Goal: Transaction & Acquisition: Purchase product/service

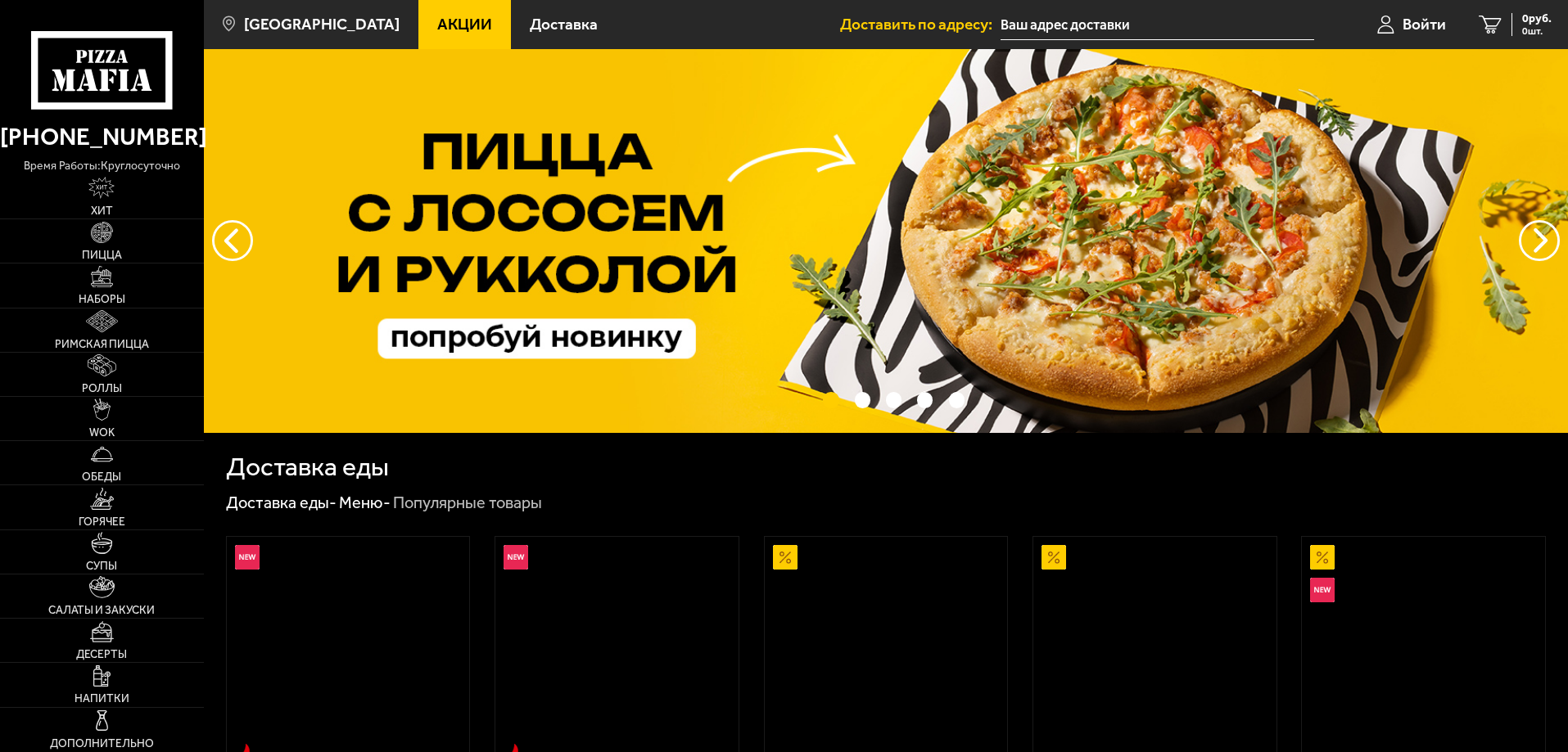
type input "[STREET_ADDRESS]"
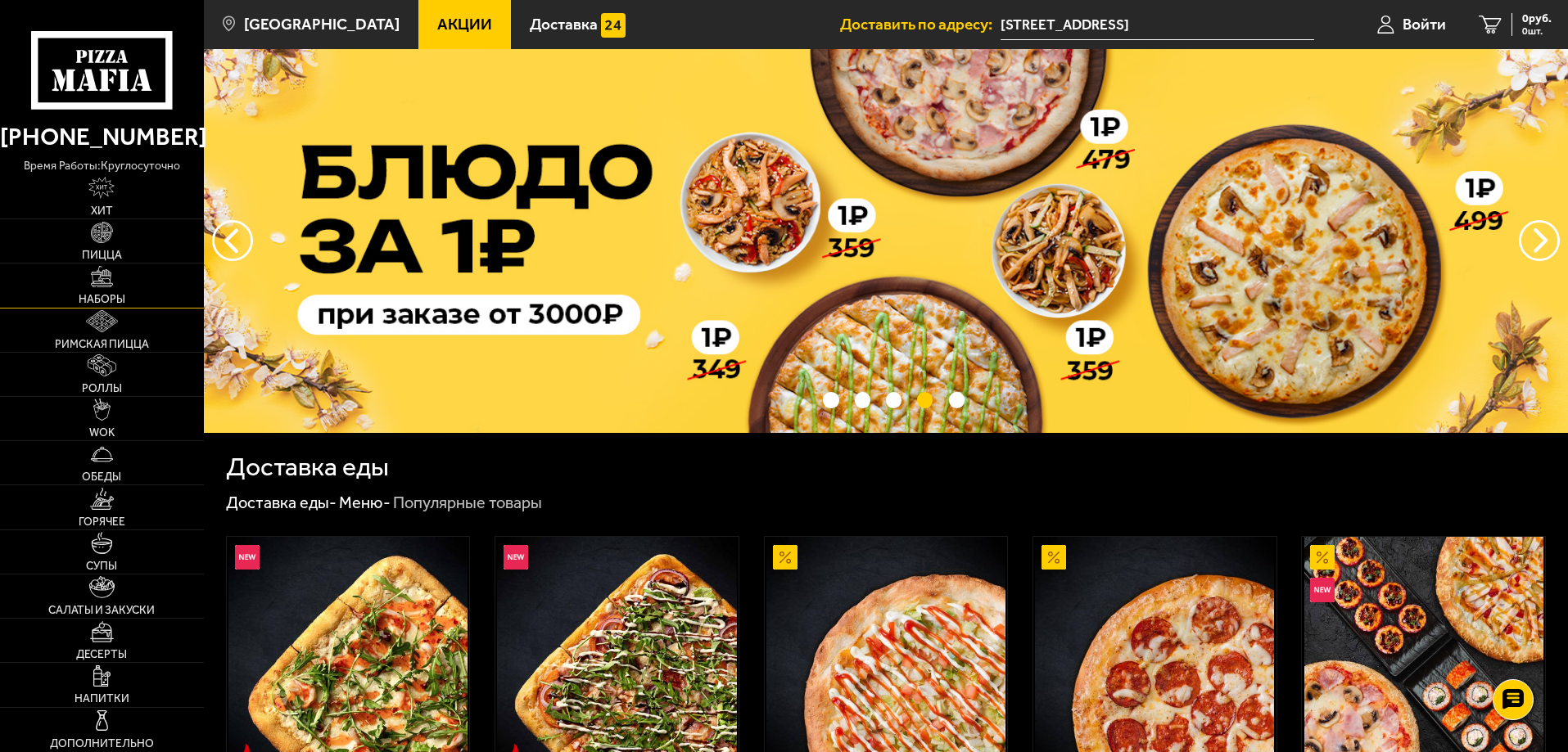
click at [122, 296] on span "Наборы" at bounding box center [102, 299] width 47 height 11
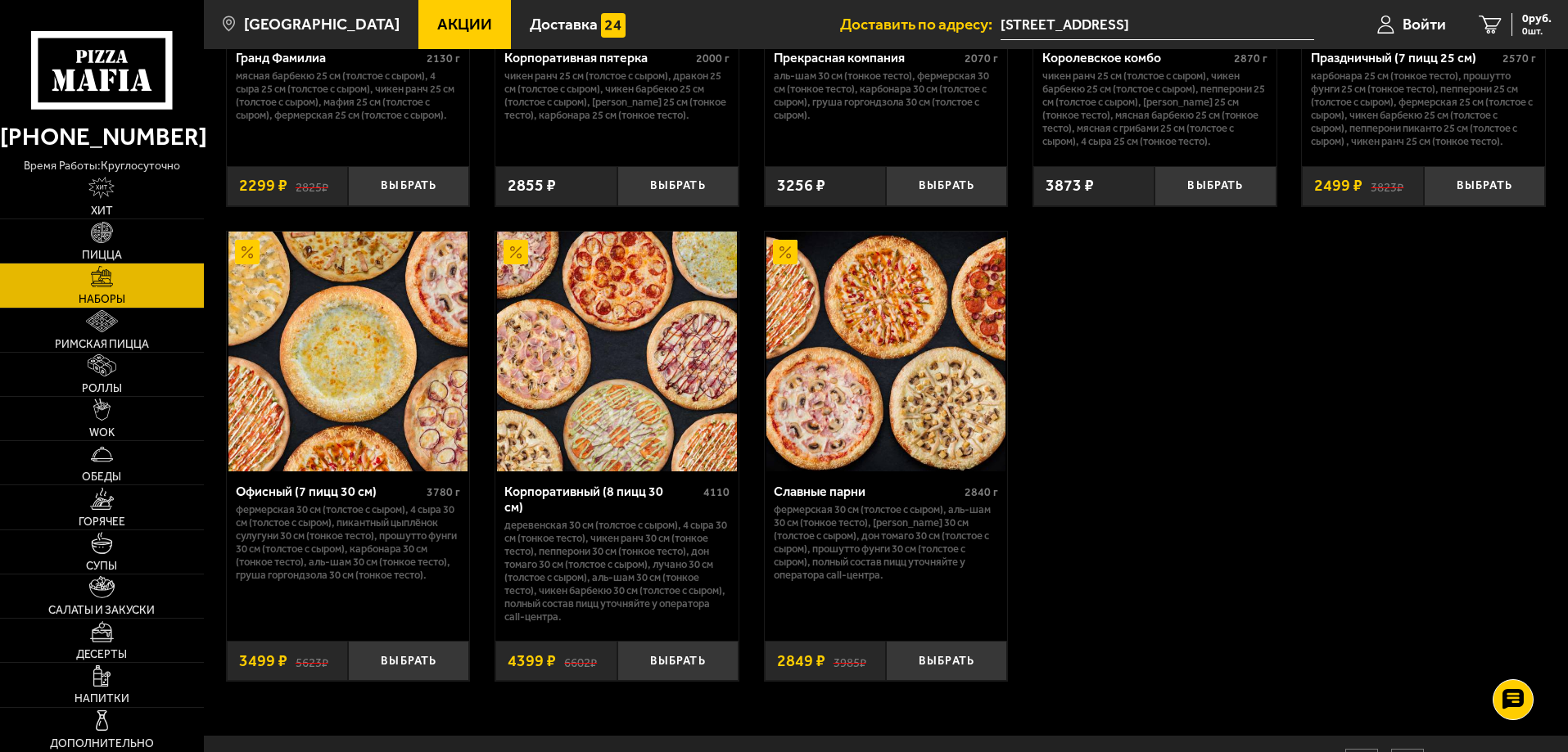
scroll to position [2525, 0]
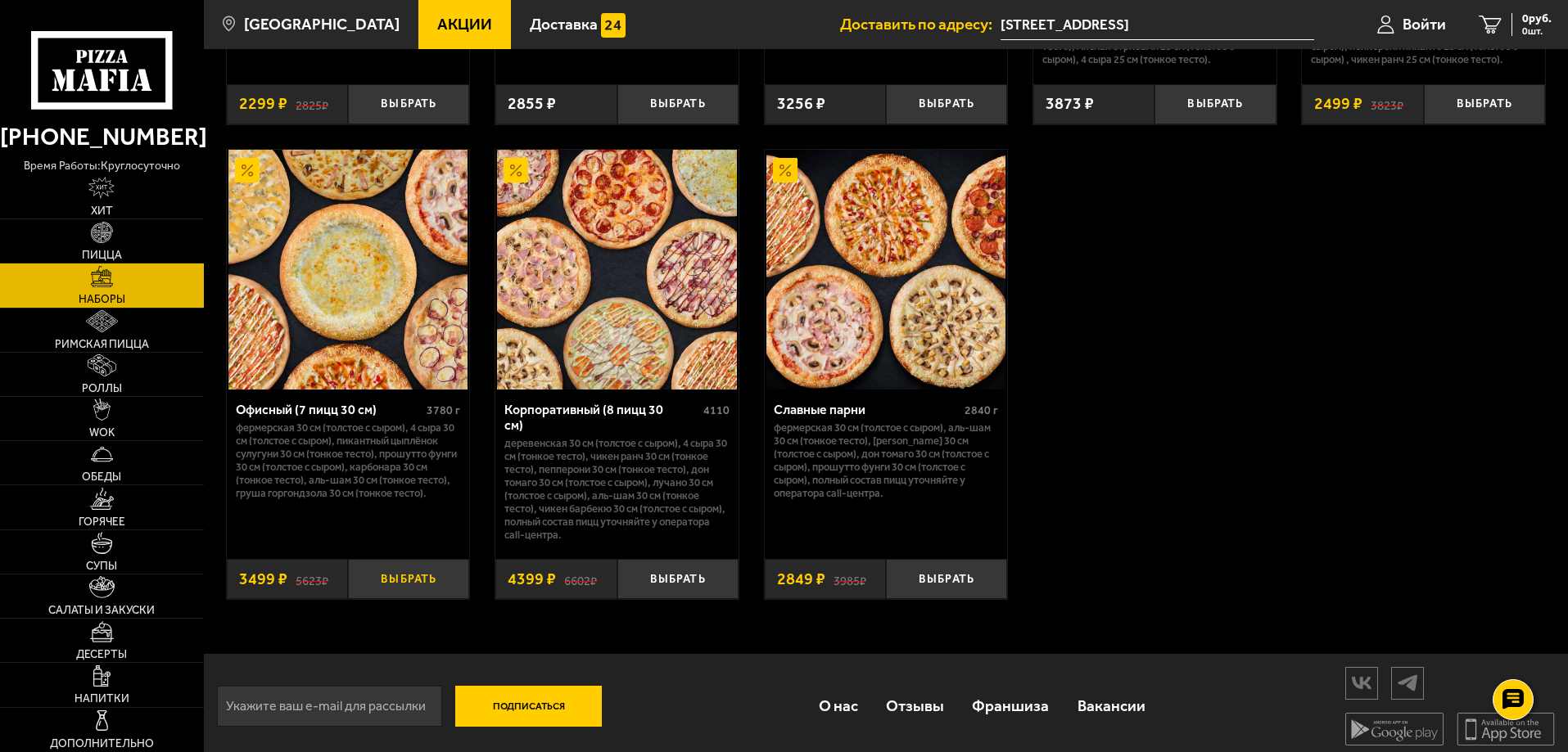
click at [417, 574] on button "Выбрать" at bounding box center [409, 579] width 121 height 40
click at [1500, 32] on div "3499 руб. 1 шт." at bounding box center [1522, 24] width 60 height 23
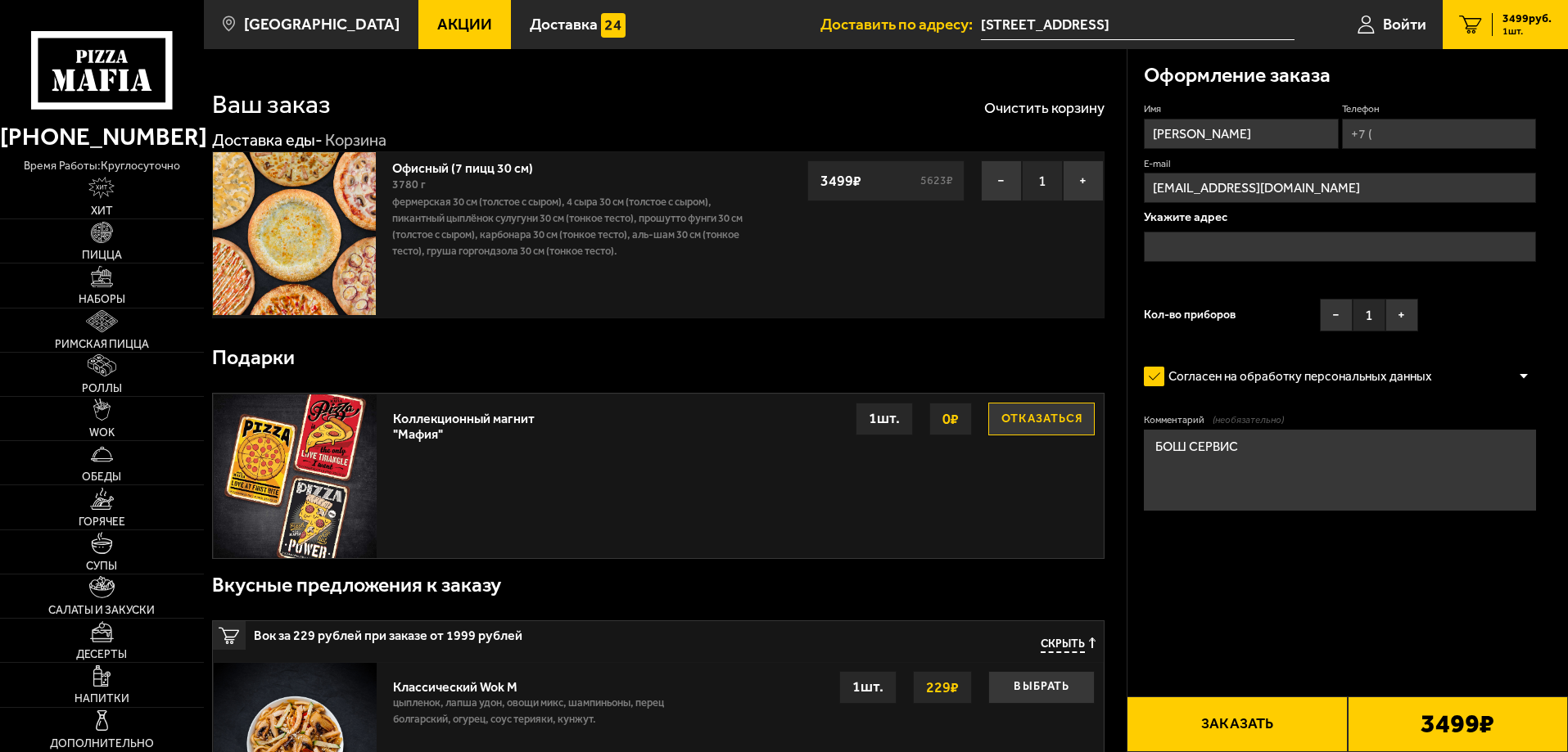
type input "[STREET_ADDRESS]"
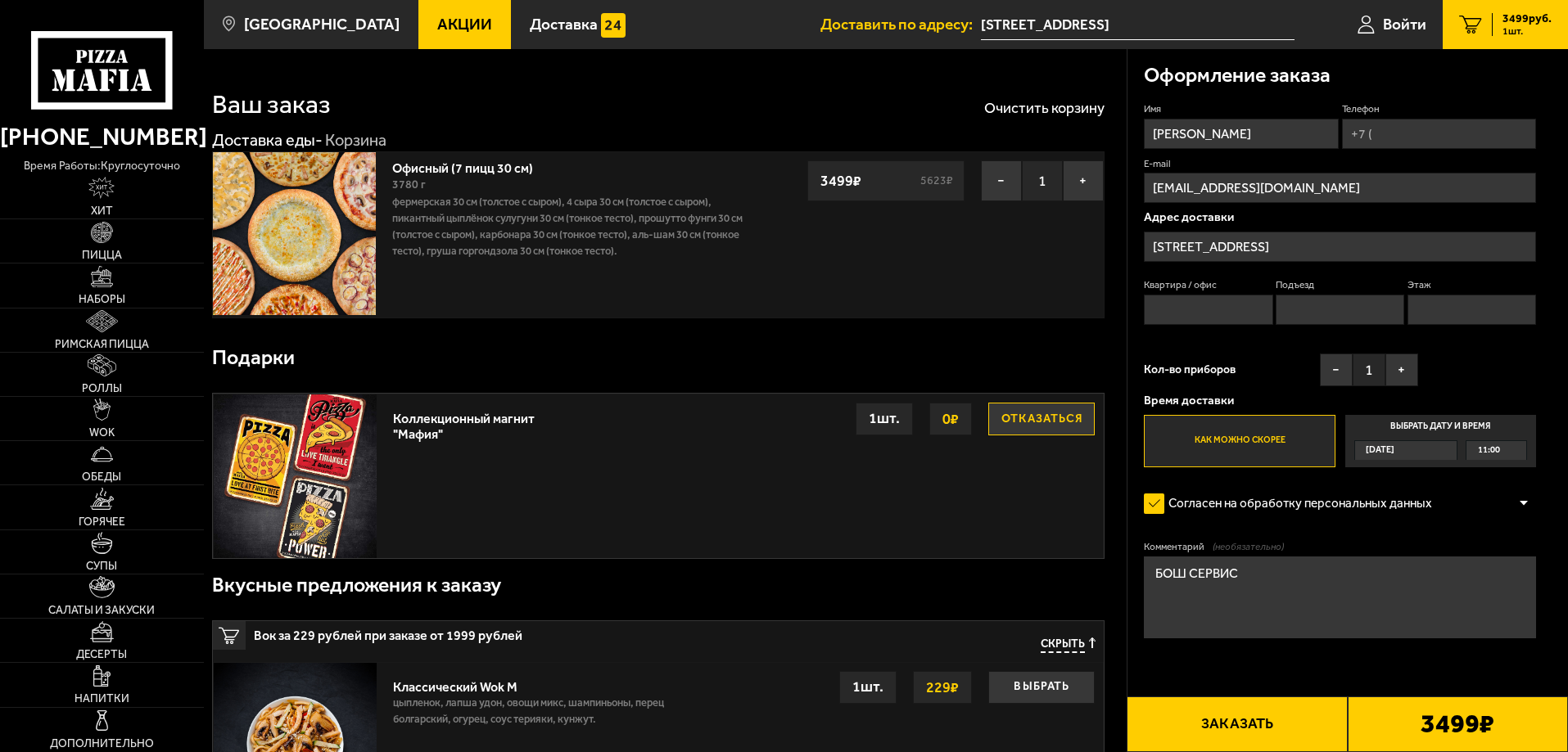
click at [1057, 414] on button "Отказаться" at bounding box center [1042, 419] width 107 height 32
click at [1224, 306] on input "Квартира / офис" at bounding box center [1208, 310] width 129 height 31
type input "1"
click at [1355, 308] on input "Подъезд" at bounding box center [1340, 310] width 129 height 31
type input "1"
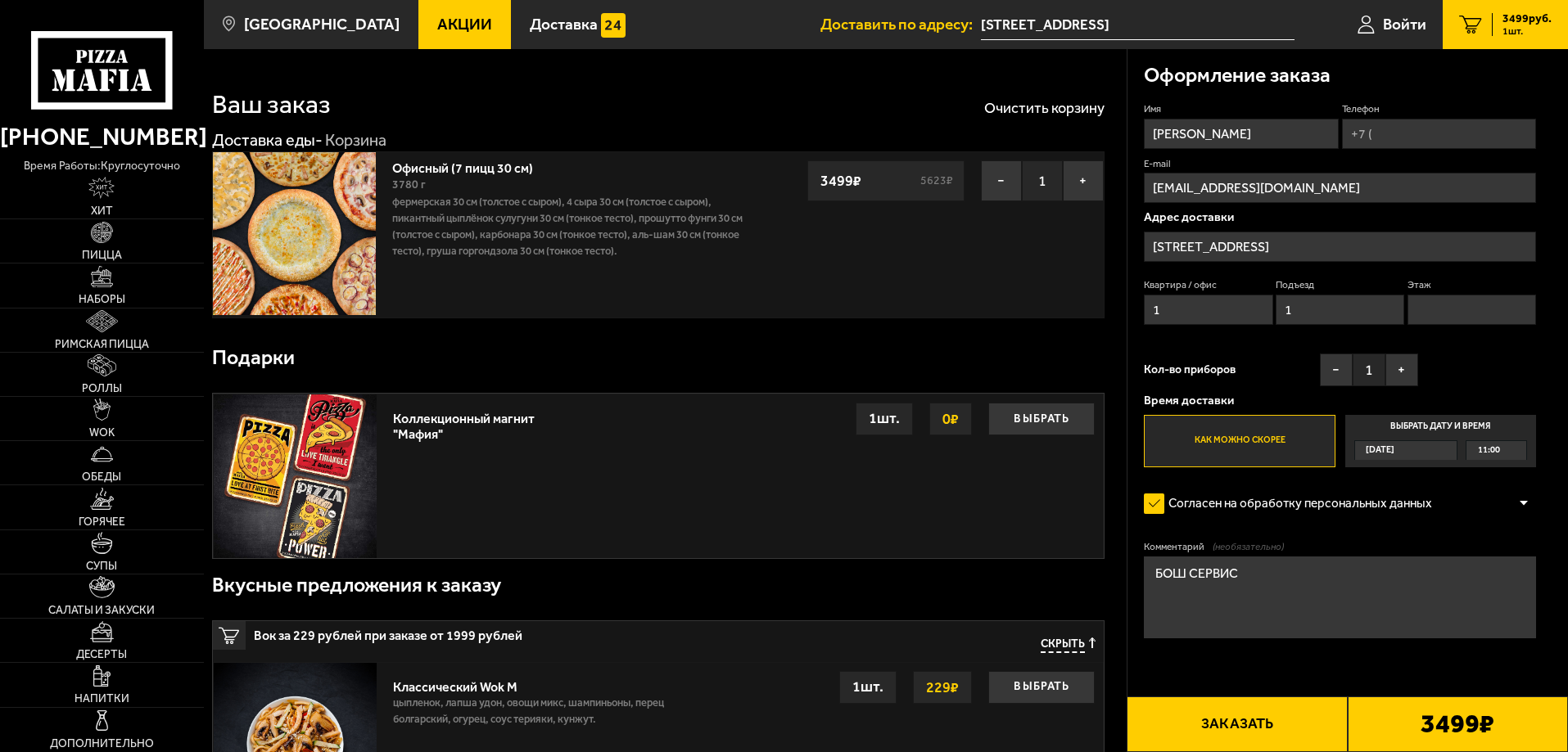
click at [1510, 316] on input "Этаж" at bounding box center [1472, 310] width 129 height 31
type input "1"
click at [1454, 397] on p "Время доставки" at bounding box center [1340, 401] width 392 height 12
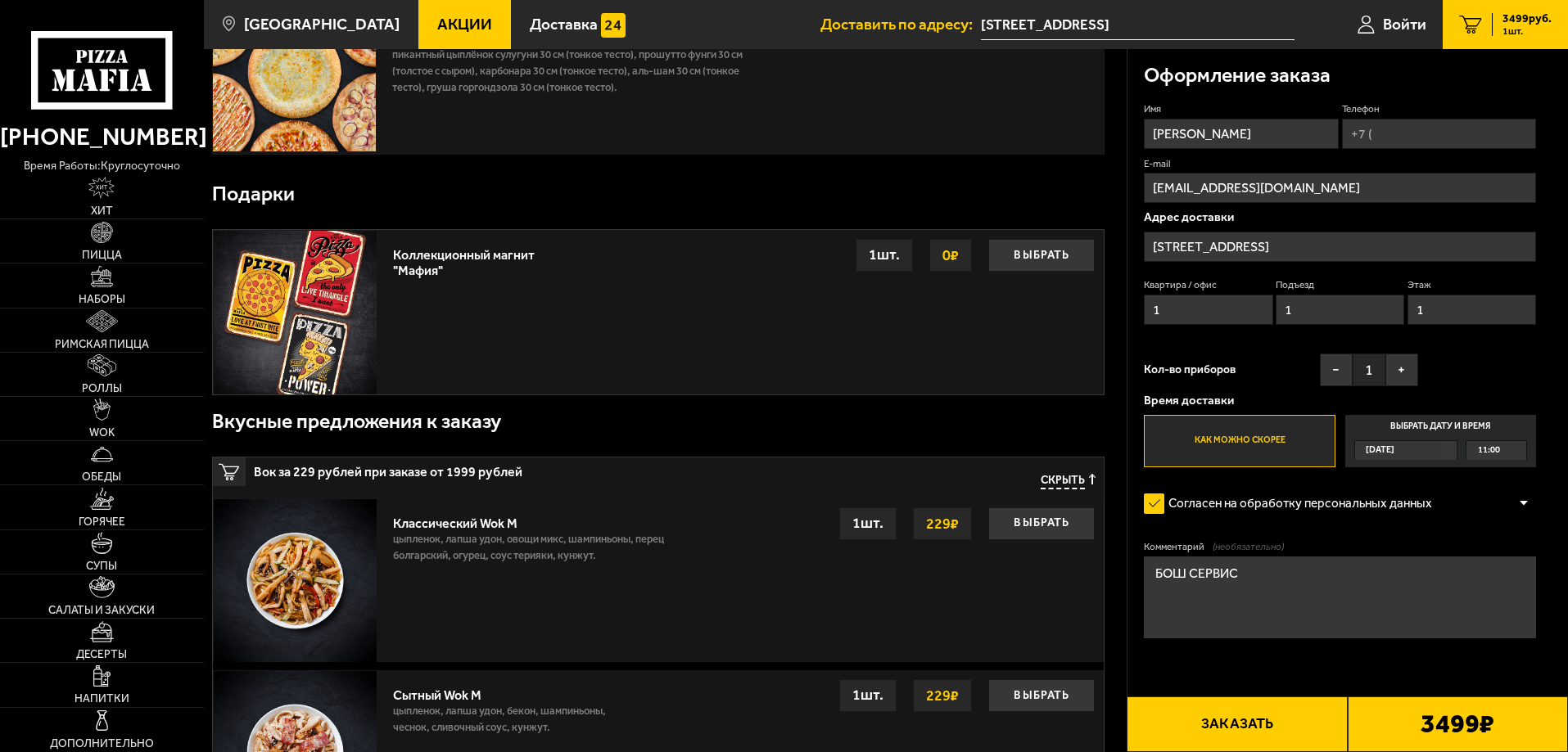
click at [1490, 454] on span "11:00" at bounding box center [1490, 450] width 22 height 19
click at [0, 0] on input "Выбрать дату и время [DATE] 11:00" at bounding box center [0, 0] width 0 height 0
click at [1514, 450] on div "11:00" at bounding box center [1496, 450] width 60 height 19
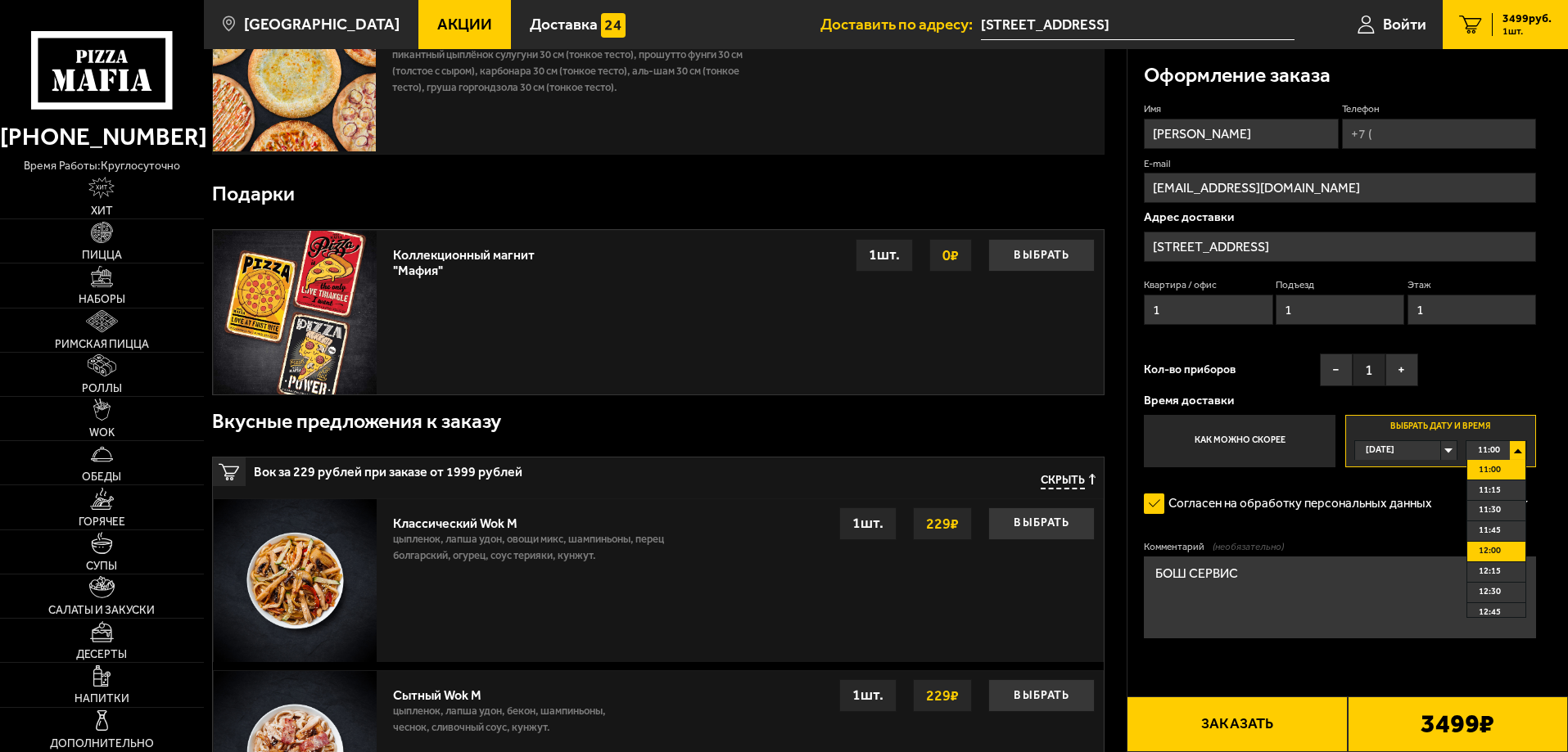
click at [1497, 556] on span "12:00" at bounding box center [1490, 551] width 22 height 19
click at [1258, 570] on textarea "БОШ СЕРВИС" at bounding box center [1340, 598] width 392 height 82
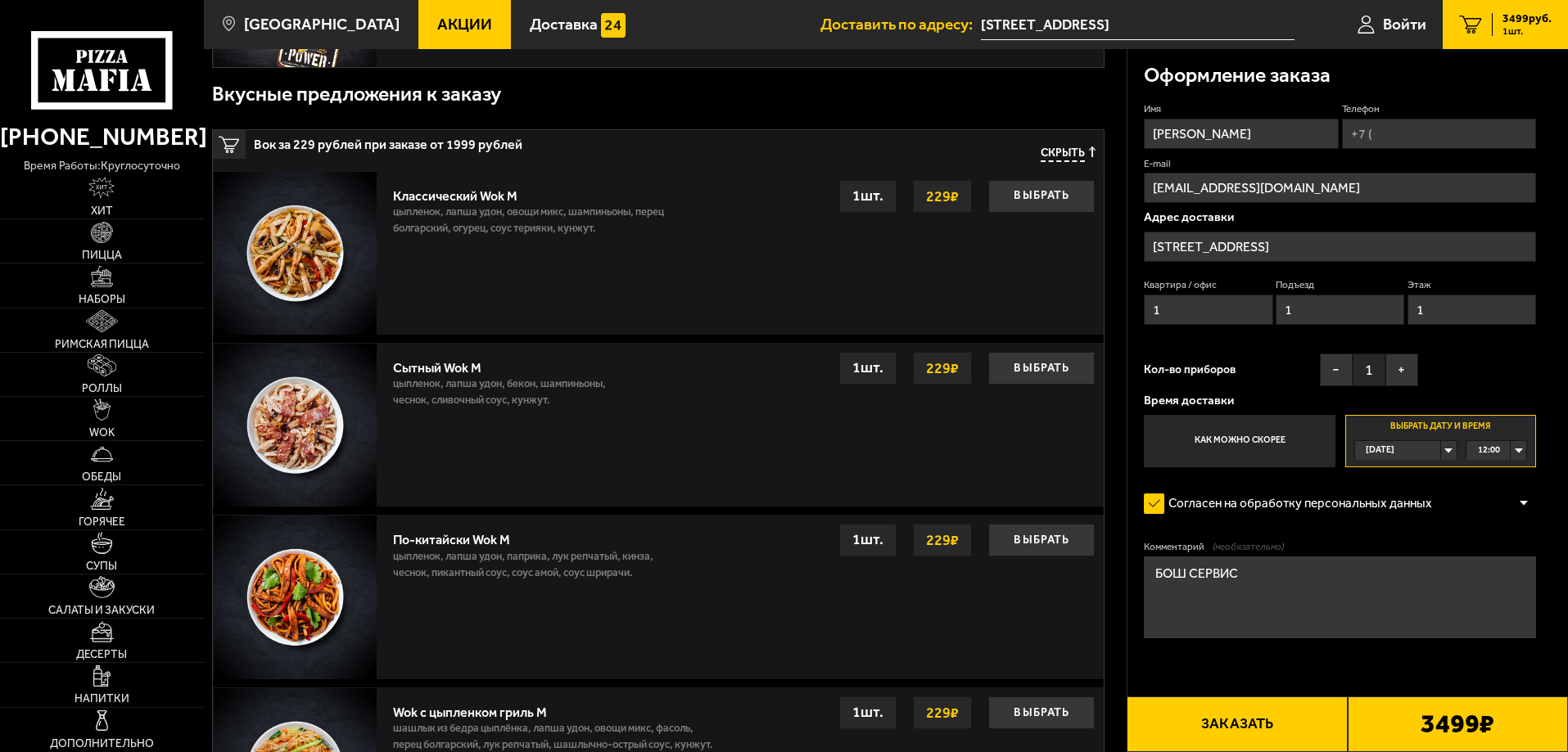
click at [1275, 717] on button "Заказать" at bounding box center [1237, 724] width 220 height 55
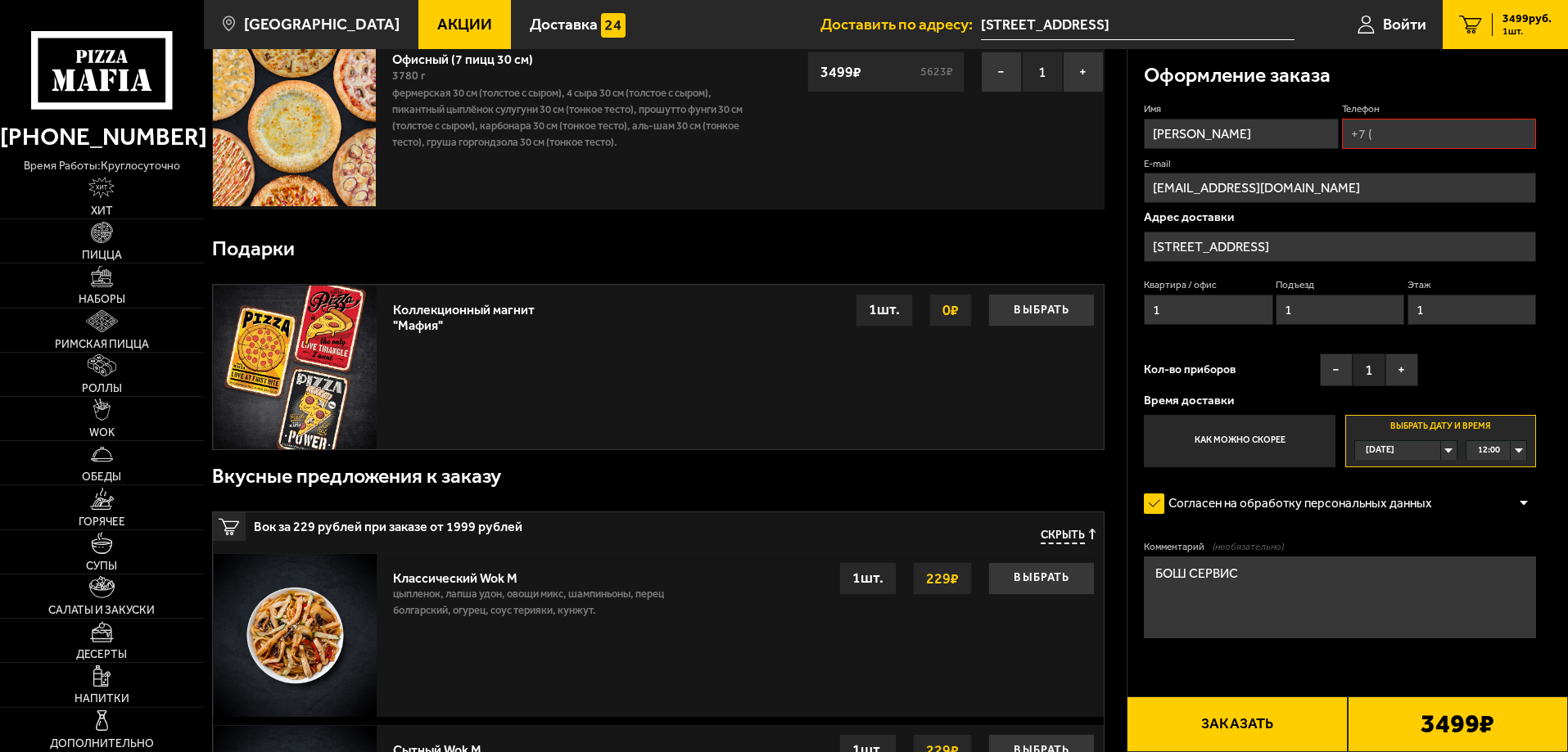
scroll to position [0, 0]
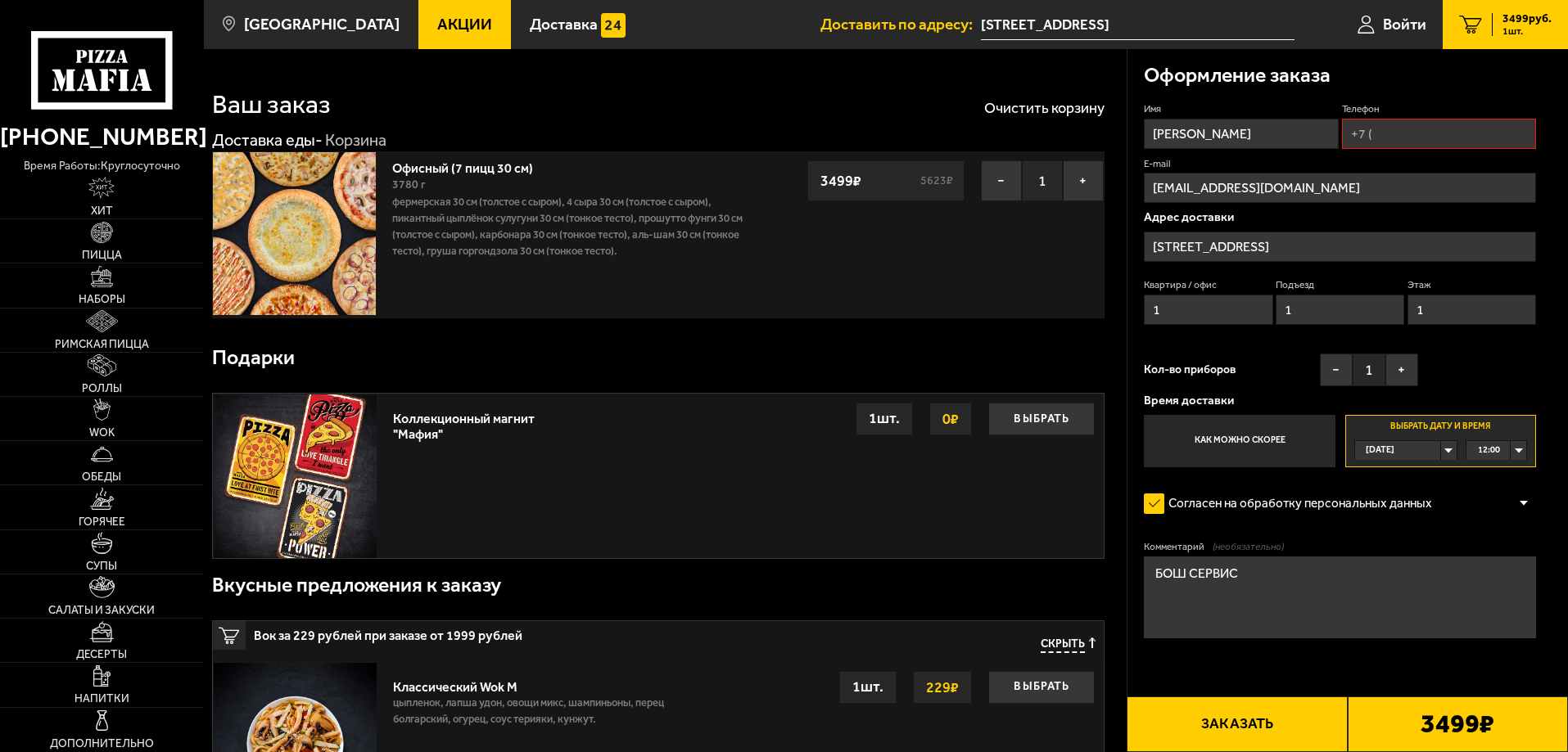
click at [1483, 126] on input "Телефон" at bounding box center [1439, 134] width 195 height 31
type input "[PHONE_NUMBER]"
click at [1254, 732] on button "Заказать" at bounding box center [1237, 724] width 220 height 55
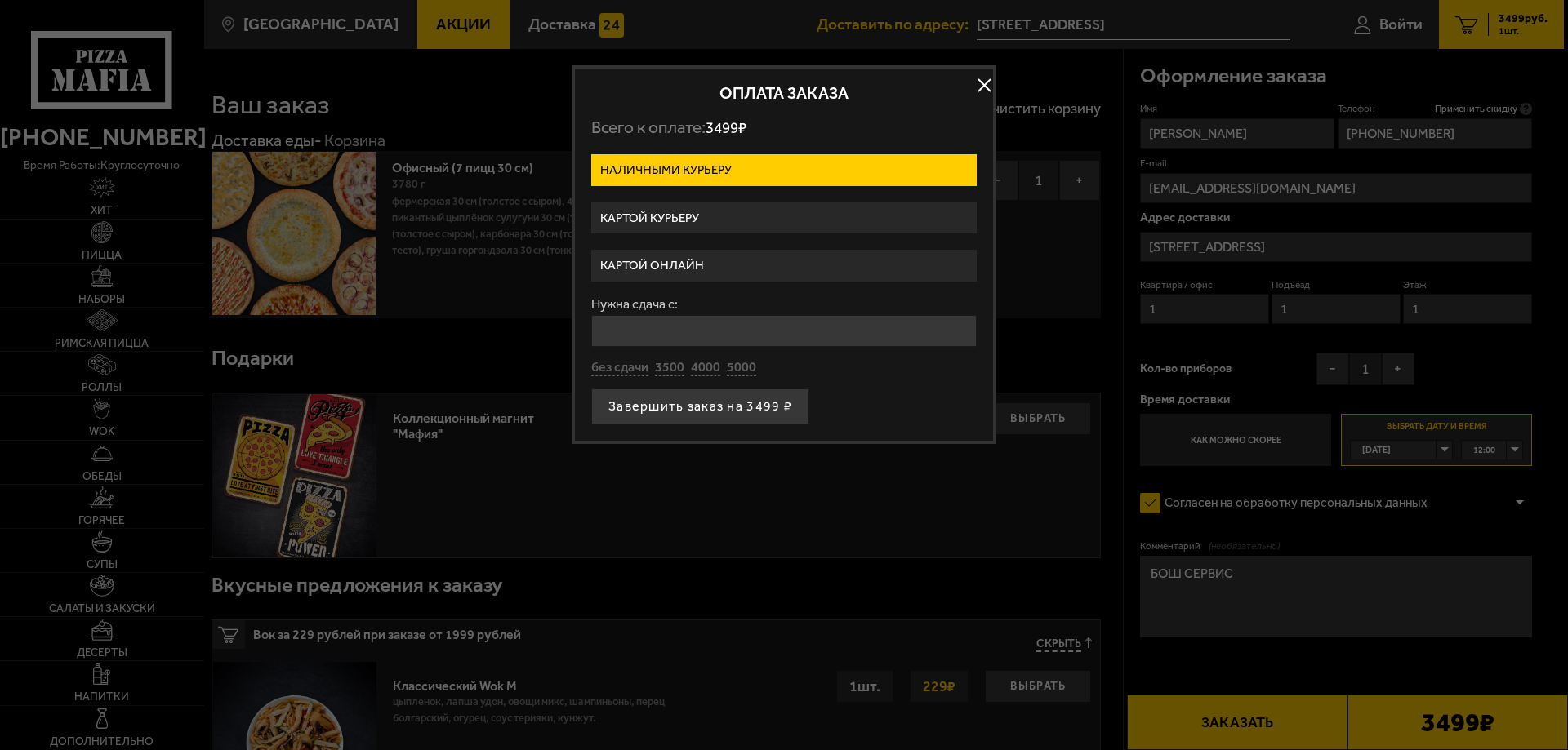
click at [811, 214] on label "Картой курьеру" at bounding box center [784, 218] width 385 height 31
click at [0, 0] on input "Картой курьеру" at bounding box center [0, 0] width 0 height 0
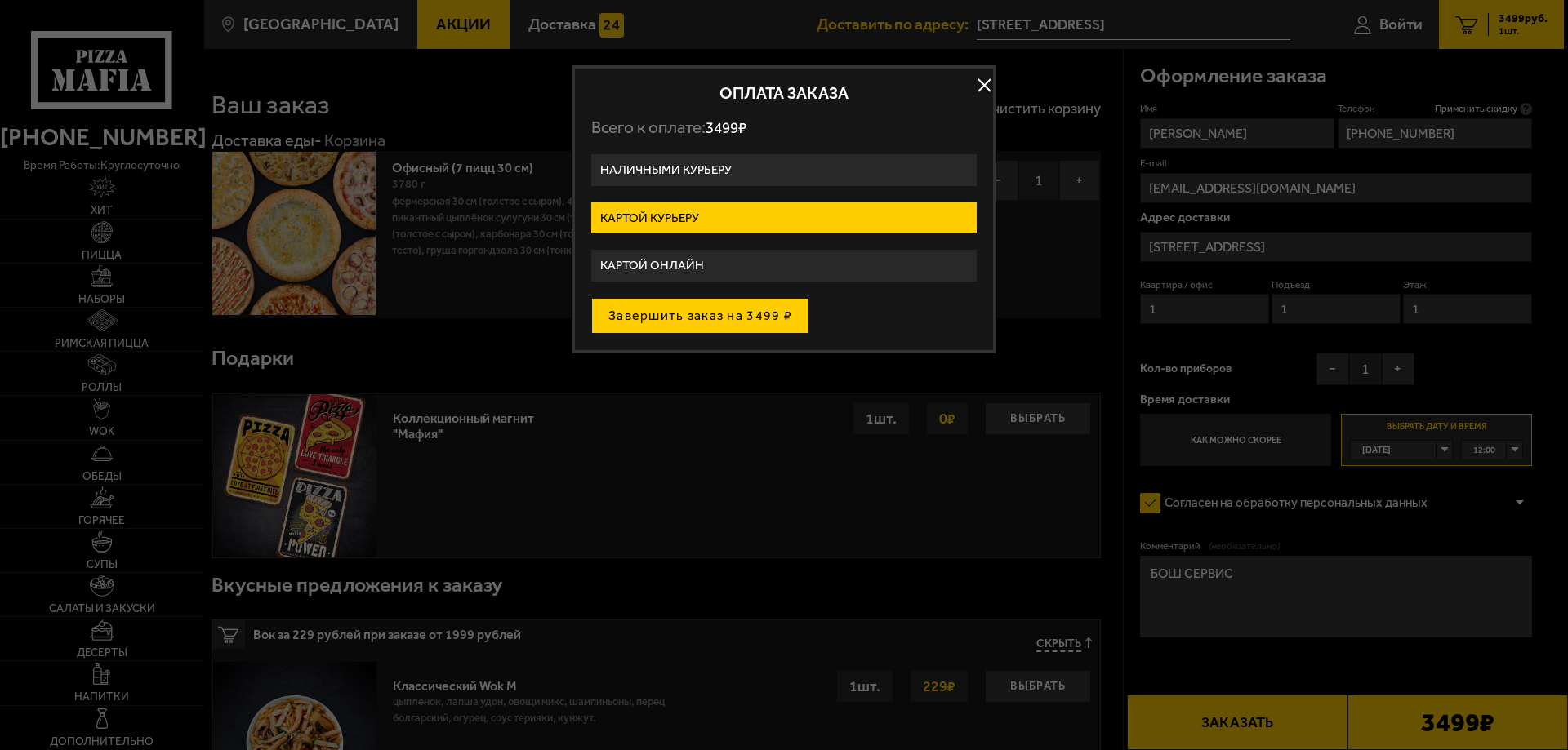
click at [714, 327] on button "Завершить заказ на 3499 ₽" at bounding box center [700, 315] width 218 height 36
